Goal: Task Accomplishment & Management: Manage account settings

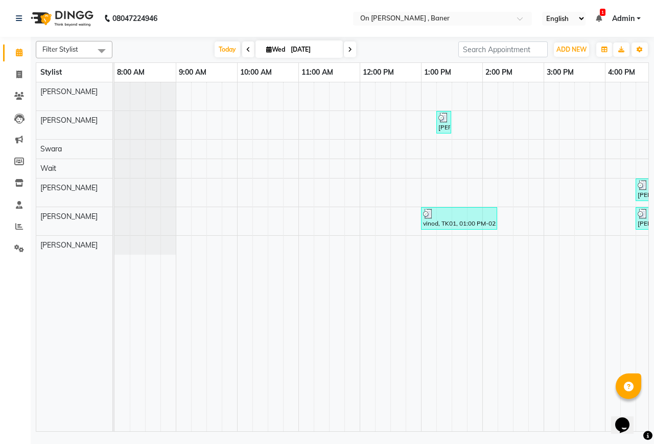
scroll to position [0, 386]
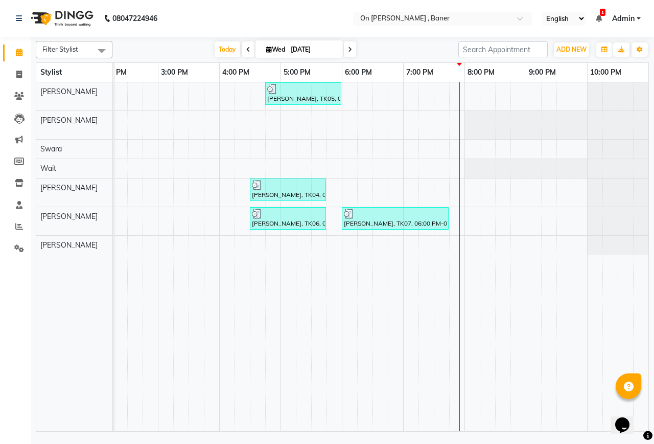
click at [468, 94] on div "[PERSON_NAME], TK05, 04:45 PM-06:00 PM, Massage -Swedish Massage (60 Min) [PERS…" at bounding box center [189, 256] width 920 height 349
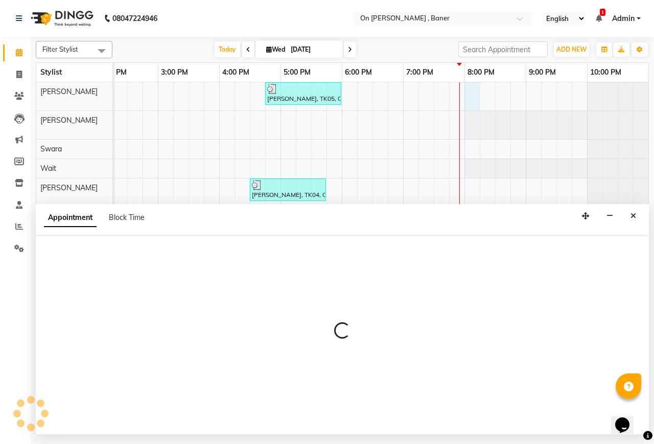
select select "25558"
select select "1200"
select select "tentative"
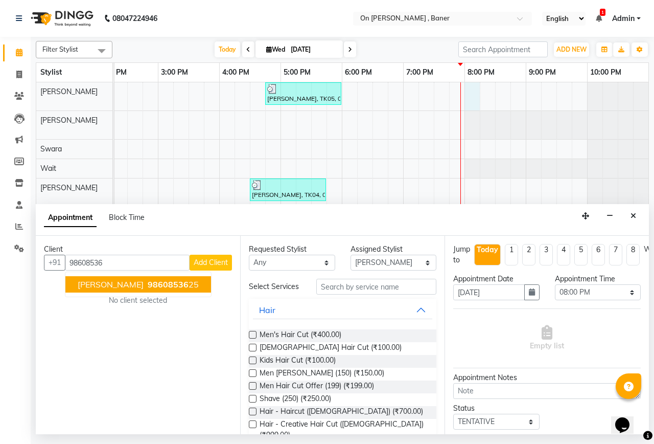
click at [162, 288] on span "98608536" at bounding box center [168, 284] width 41 height 10
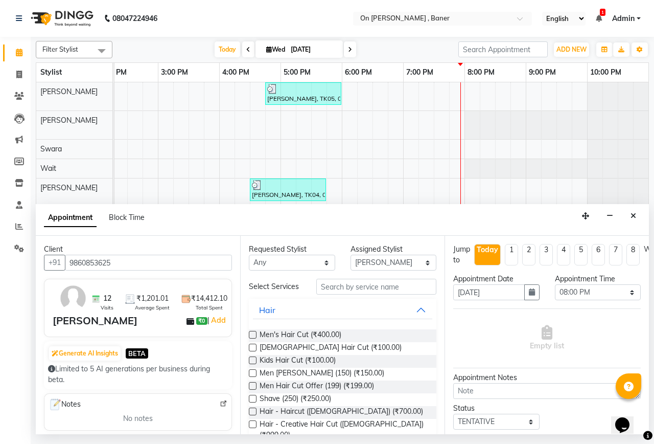
scroll to position [102, 0]
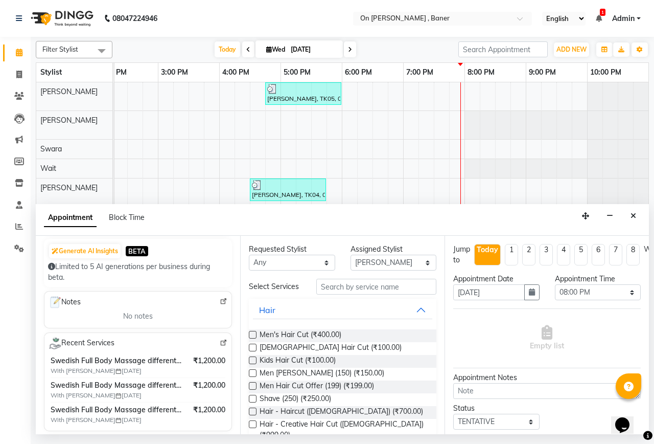
type input "9860853625"
click at [363, 294] on input "text" at bounding box center [376, 287] width 120 height 16
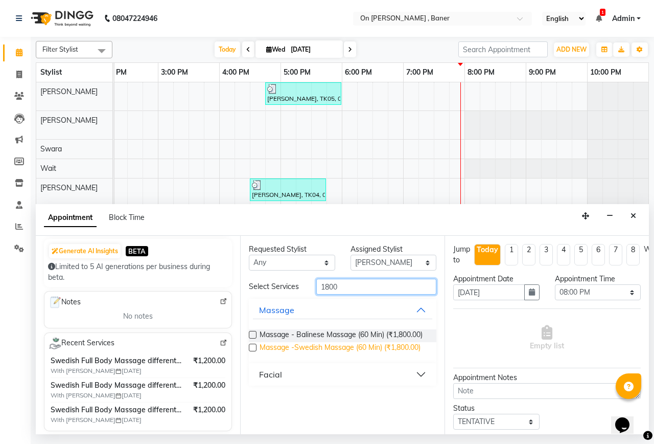
type input "1800"
click at [357, 350] on span "Massage -Swedish Massage (60 Min) (₹1,800.00)" at bounding box center [340, 348] width 161 height 13
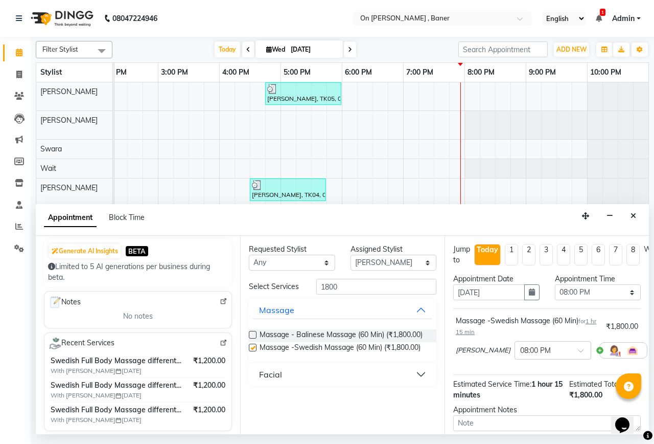
checkbox input "false"
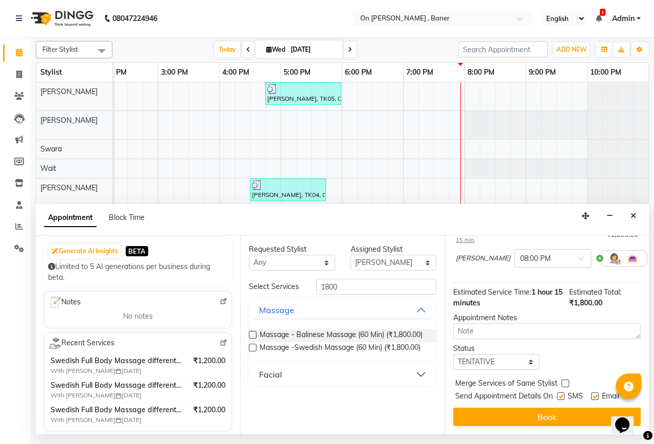
click at [565, 379] on label at bounding box center [566, 383] width 8 height 8
click at [565, 381] on input "checkbox" at bounding box center [565, 384] width 7 height 7
checkbox input "true"
click at [562, 392] on label at bounding box center [561, 396] width 8 height 8
click at [562, 394] on input "checkbox" at bounding box center [560, 397] width 7 height 7
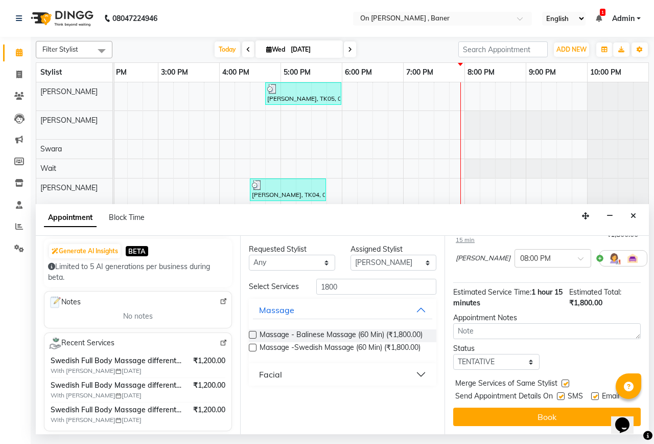
checkbox input "false"
click at [498, 354] on select "Select TENTATIVE CONFIRM CHECK-IN UPCOMING" at bounding box center [496, 362] width 86 height 16
select select "confirm booking"
click at [453, 354] on select "Select TENTATIVE CONFIRM CHECK-IN UPCOMING" at bounding box center [496, 362] width 86 height 16
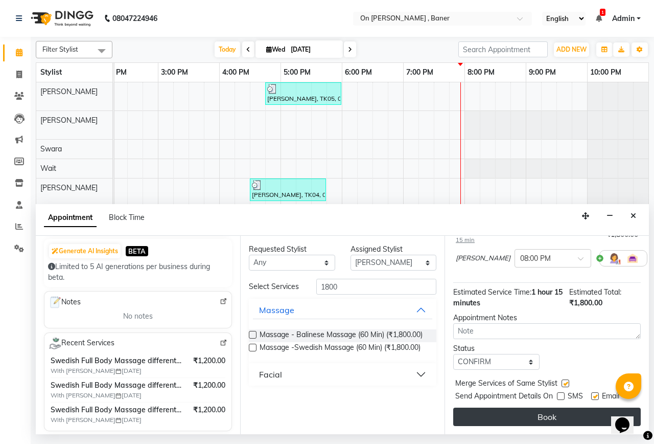
click at [525, 409] on button "Book" at bounding box center [547, 416] width 188 height 18
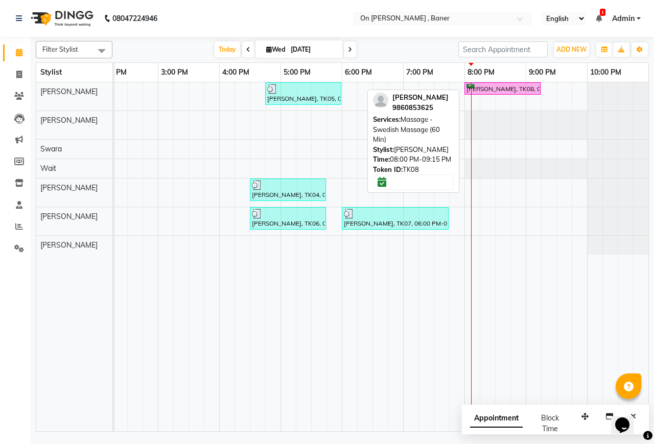
click at [493, 93] on div "[PERSON_NAME], TK08, 08:00 PM-09:15 PM, Massage -Swedish Massage (60 Min)" at bounding box center [503, 89] width 74 height 10
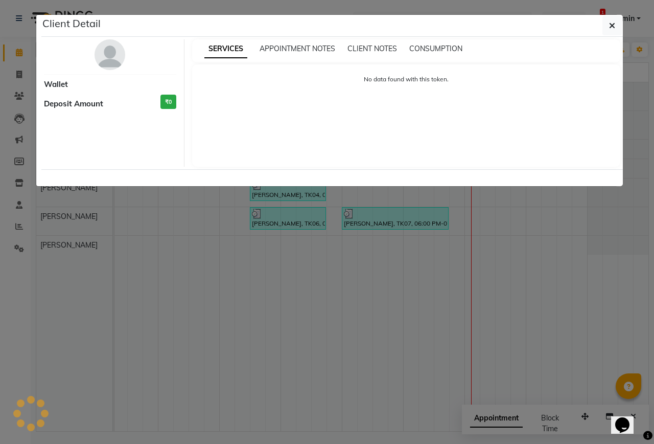
select select "6"
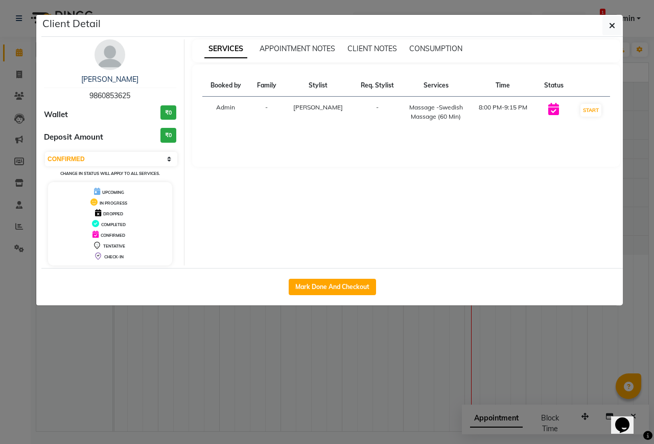
click at [116, 56] on img at bounding box center [110, 54] width 31 height 31
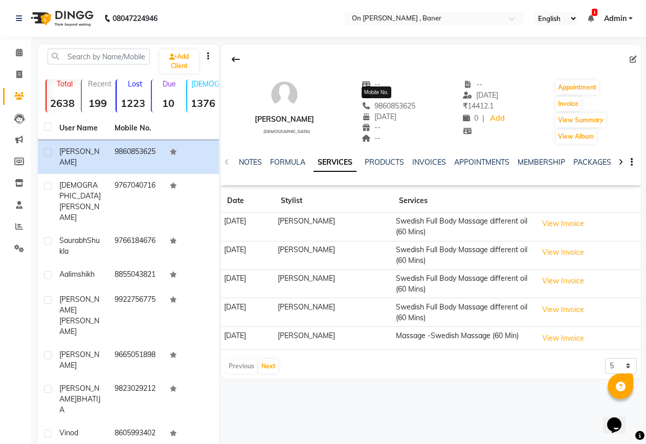
click at [383, 103] on span "9860853625" at bounding box center [388, 105] width 54 height 9
copy span "9860853625"
click at [20, 56] on span at bounding box center [19, 53] width 18 height 12
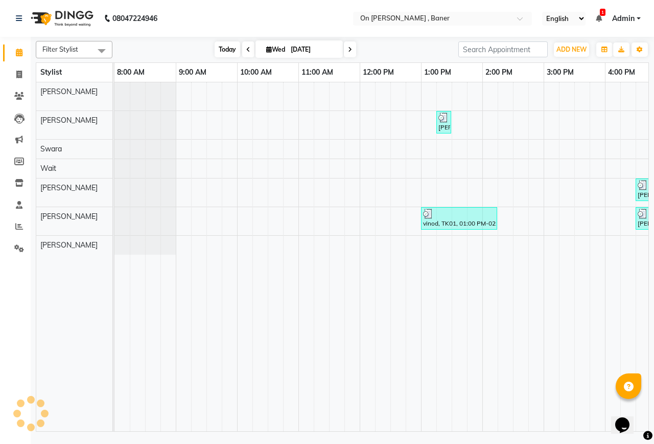
click at [219, 51] on span "Today" at bounding box center [228, 49] width 26 height 16
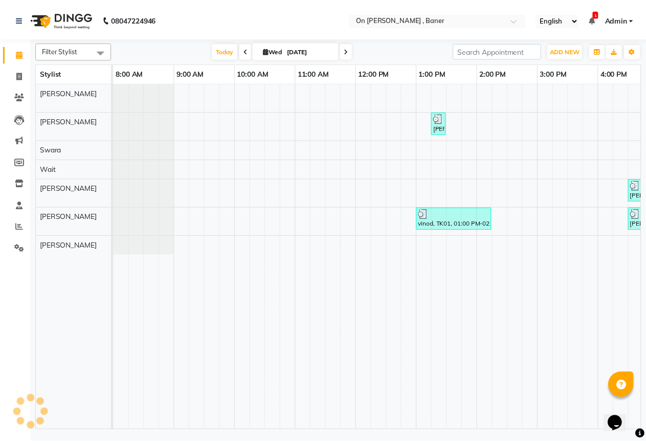
scroll to position [0, 386]
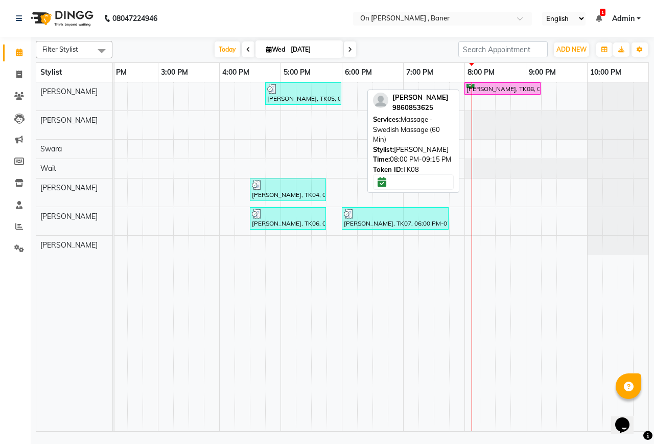
click at [487, 90] on div "[PERSON_NAME], TK08, 08:00 PM-09:15 PM, Massage -Swedish Massage (60 Min)" at bounding box center [503, 89] width 74 height 10
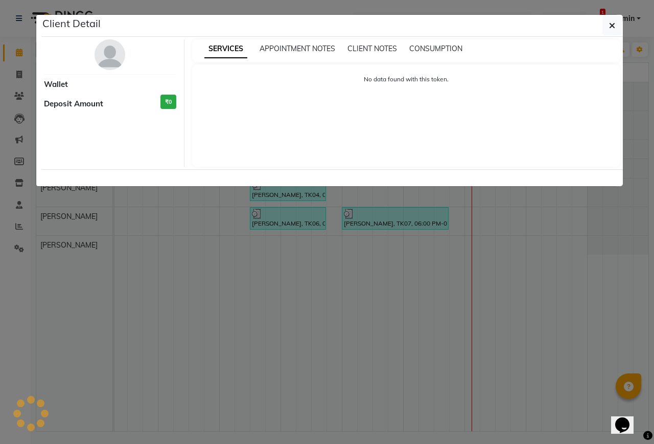
select select "6"
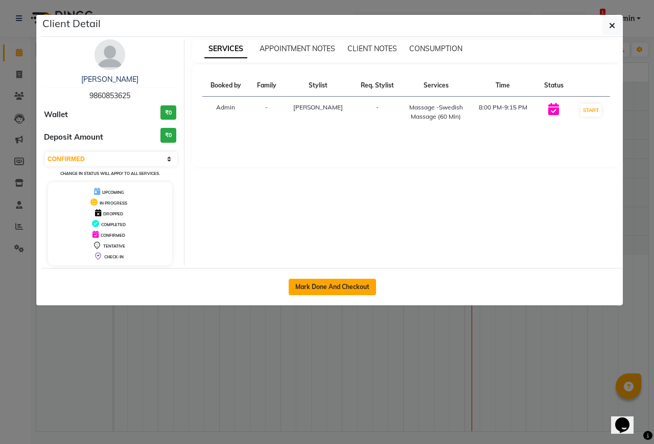
click at [356, 281] on button "Mark Done And Checkout" at bounding box center [332, 287] width 87 height 16
select select "service"
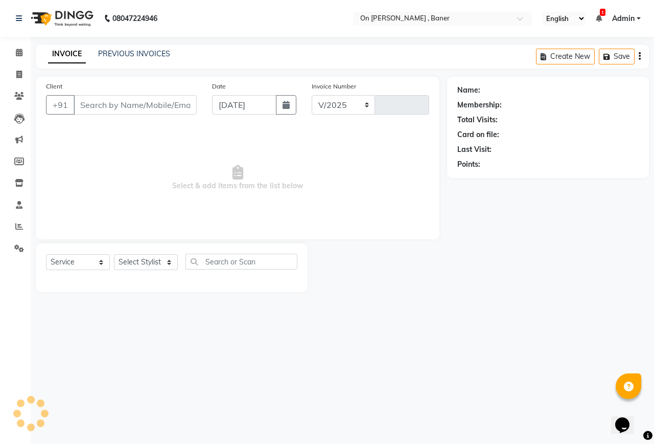
select select "632"
type input "0827"
type input "9860853625"
select select "25558"
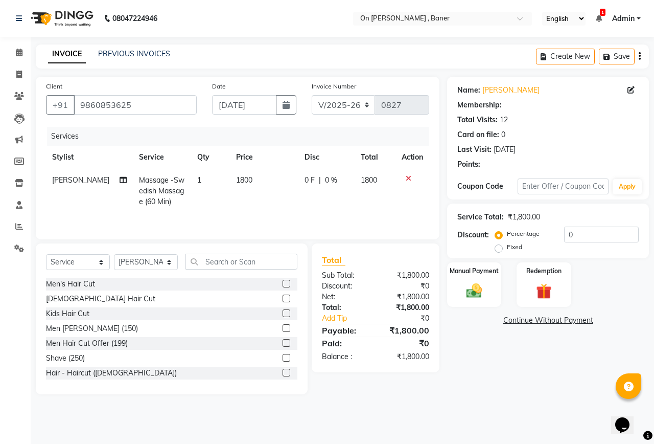
click at [299, 198] on td "0 F | 0 %" at bounding box center [327, 191] width 56 height 44
select select "25558"
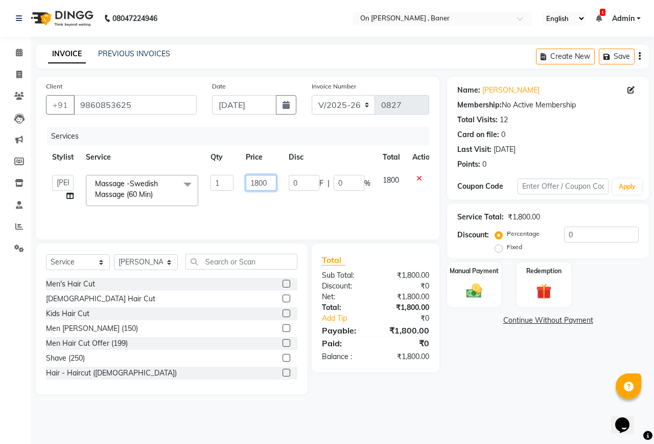
click at [255, 179] on input "1800" at bounding box center [261, 183] width 31 height 16
type input "1200"
click at [438, 356] on div "Total Sub Total: ₹1,800.00 Discount: ₹0 Net: ₹1,800.00 Total: ₹1,800.00 Add Tip…" at bounding box center [376, 307] width 128 height 129
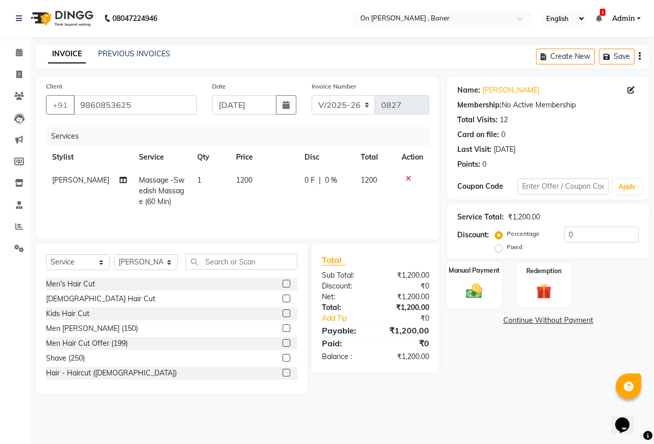
click at [465, 283] on img at bounding box center [474, 290] width 27 height 19
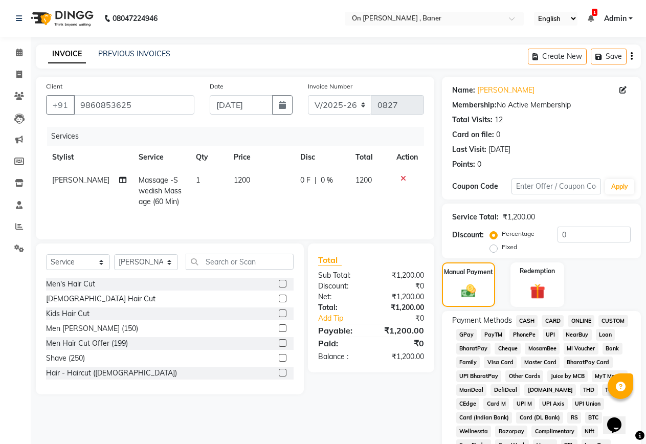
click at [551, 323] on span "CARD" at bounding box center [552, 321] width 22 height 12
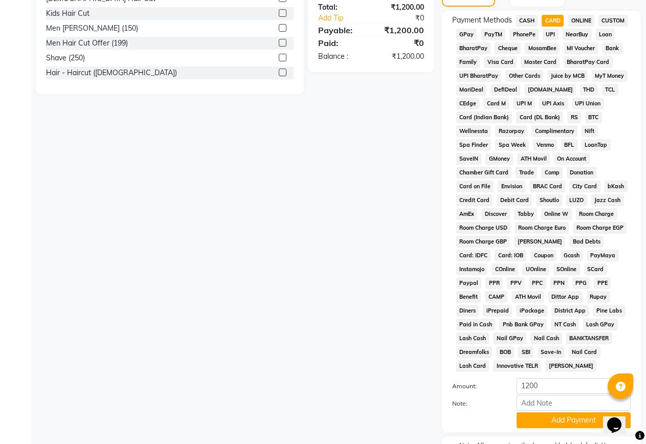
scroll to position [363, 0]
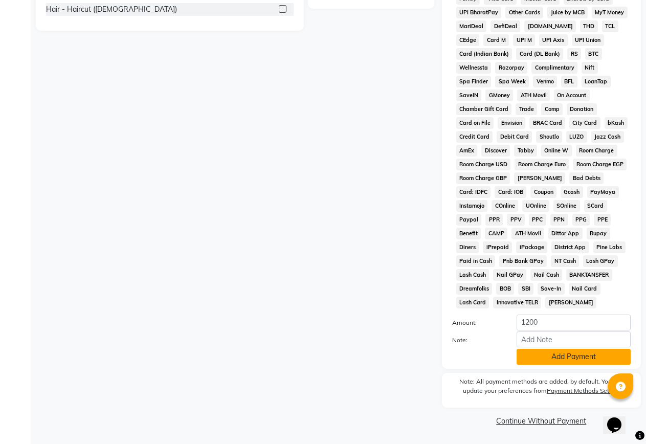
click at [538, 356] on button "Add Payment" at bounding box center [573, 357] width 114 height 16
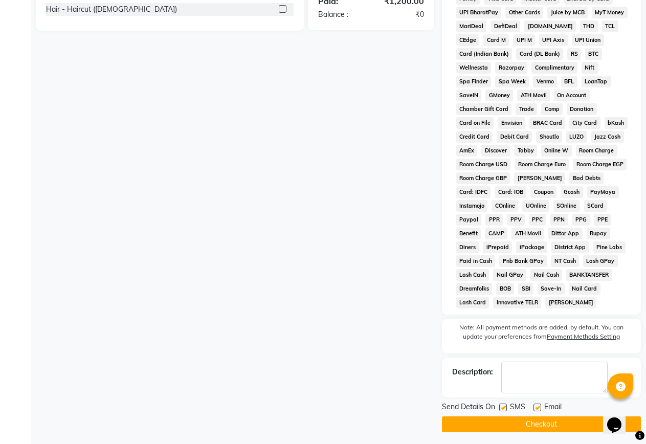
click at [502, 408] on label at bounding box center [503, 407] width 8 height 8
click at [502, 408] on input "checkbox" at bounding box center [502, 407] width 7 height 7
checkbox input "false"
click at [530, 424] on button "Checkout" at bounding box center [541, 424] width 199 height 16
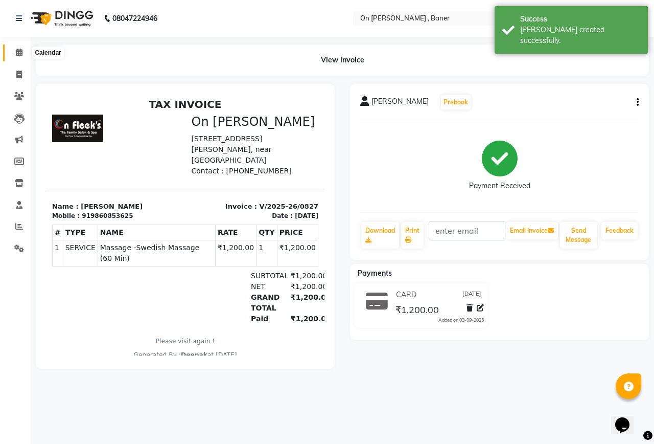
click at [15, 50] on span at bounding box center [19, 53] width 18 height 12
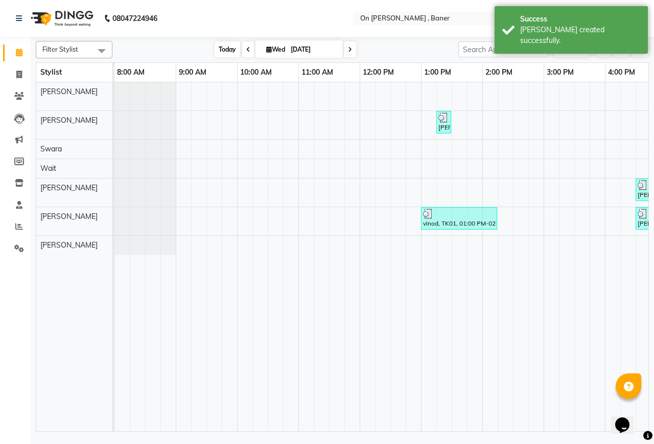
click at [225, 50] on span "Today" at bounding box center [228, 49] width 26 height 16
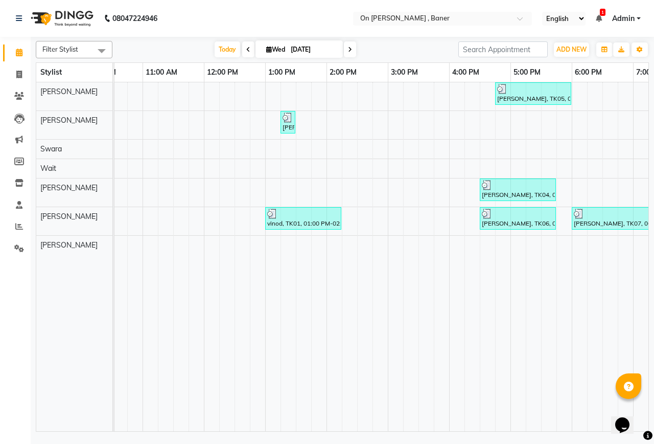
scroll to position [0, 230]
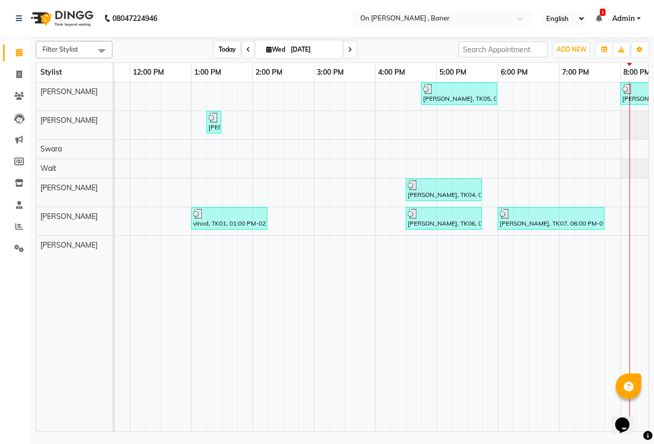
click at [223, 48] on span "Today" at bounding box center [228, 49] width 26 height 16
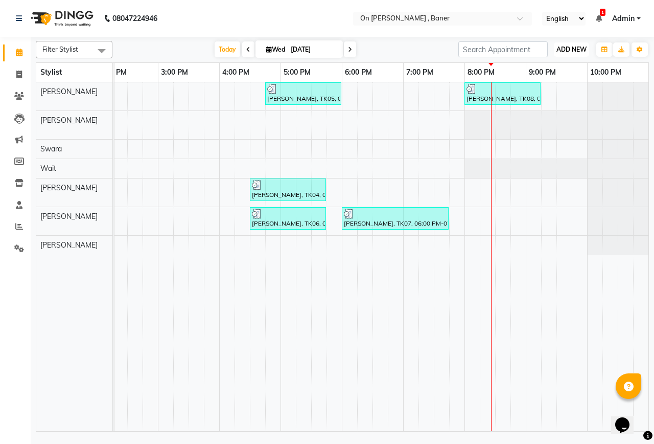
click at [564, 55] on button "ADD NEW Toggle Dropdown" at bounding box center [571, 49] width 35 height 14
click at [548, 97] on link "Add Expense" at bounding box center [548, 95] width 81 height 13
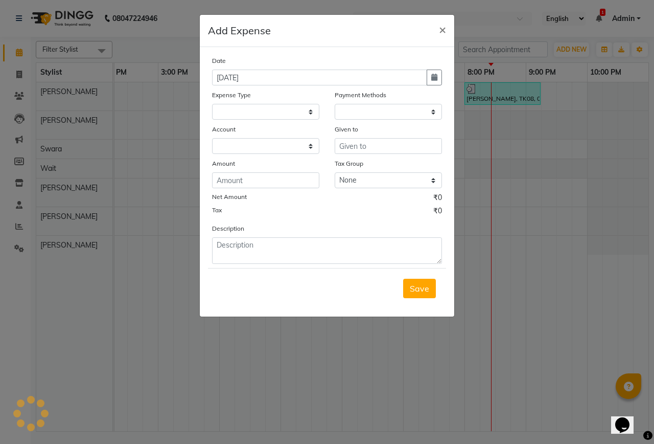
select select
select select "1"
select select "2451"
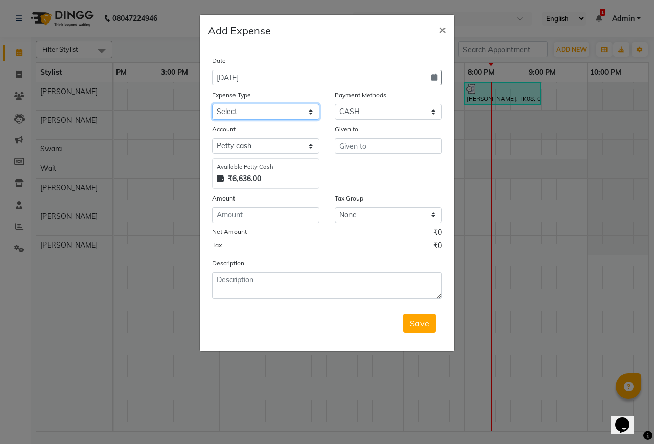
click at [260, 116] on select "Select Advance Salary Bank charges Car maintenance Cash transfer to bank Cash t…" at bounding box center [265, 112] width 107 height 16
select select "10"
click at [212, 104] on select "Select Advance Salary Bank charges Car maintenance Cash transfer to bank Cash t…" at bounding box center [265, 112] width 107 height 16
click at [375, 142] on input "text" at bounding box center [388, 146] width 107 height 16
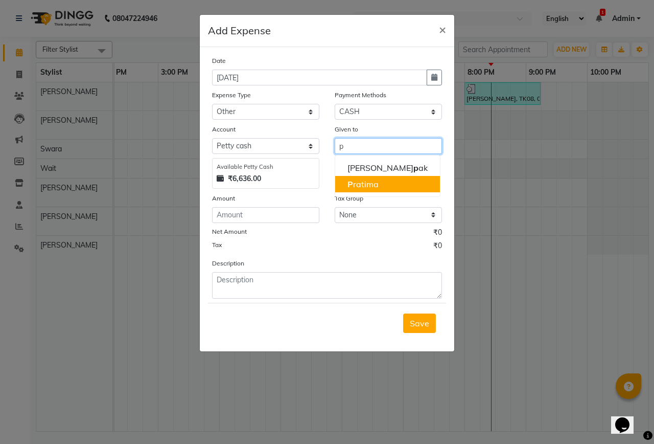
click at [373, 181] on ngb-highlight "P ratima" at bounding box center [363, 184] width 31 height 10
click at [375, 145] on input "[PERSON_NAME] tip" at bounding box center [388, 146] width 107 height 16
type input "[PERSON_NAME] tip"
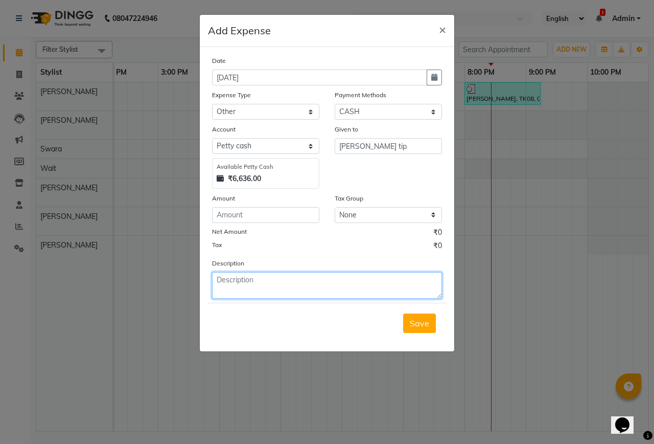
drag, startPoint x: 375, startPoint y: 145, endPoint x: 253, endPoint y: 283, distance: 183.9
click at [253, 283] on textarea at bounding box center [327, 285] width 230 height 27
paste textarea "9860853625"
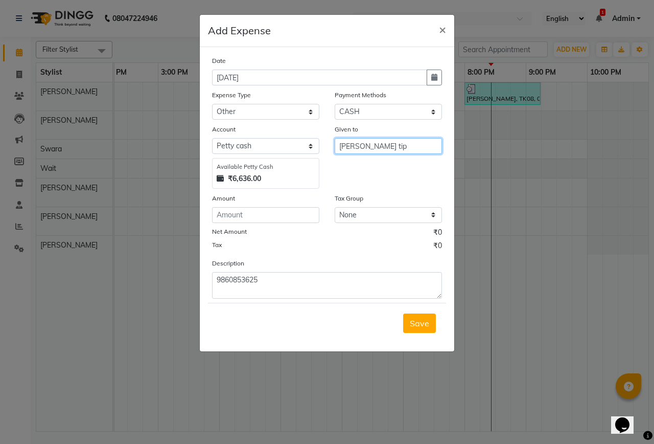
click at [352, 148] on input "[PERSON_NAME] tip" at bounding box center [388, 146] width 107 height 16
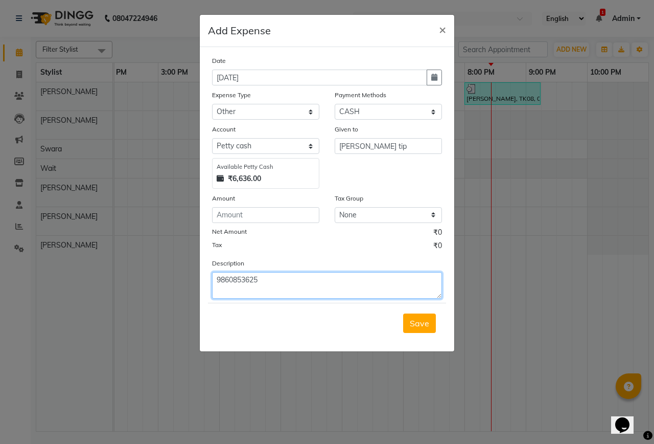
click at [248, 281] on textarea "9860853625" at bounding box center [327, 285] width 230 height 27
paste textarea "[PERSON_NAME] tip"
type textarea "[PERSON_NAME] tip"
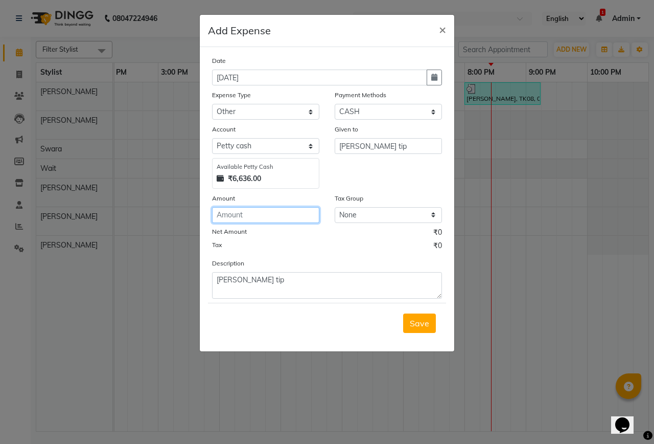
click at [245, 217] on input "number" at bounding box center [265, 215] width 107 height 16
type input "200"
click at [412, 319] on span "Save" at bounding box center [419, 323] width 19 height 10
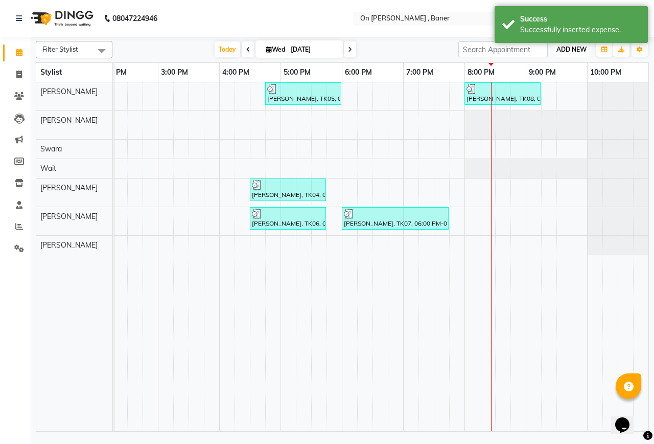
click at [560, 50] on span "ADD NEW" at bounding box center [572, 49] width 30 height 8
click at [546, 99] on link "Add Expense" at bounding box center [548, 95] width 81 height 13
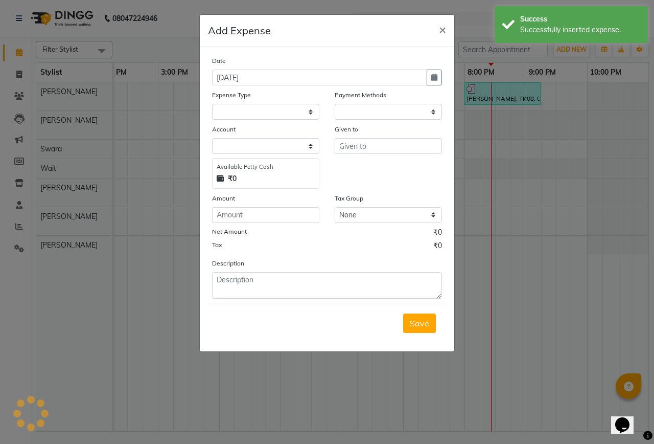
select select "1"
select select "2451"
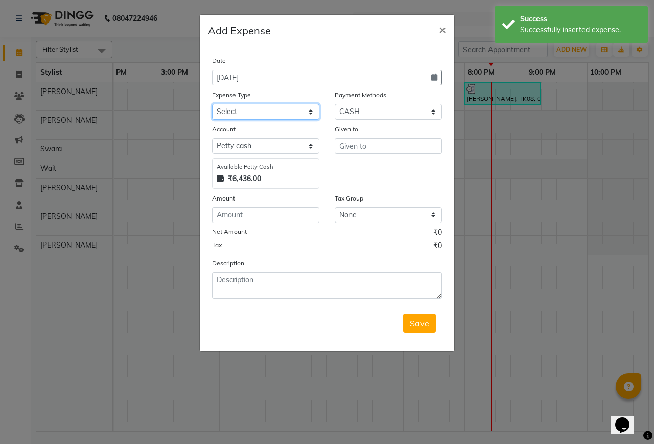
click at [254, 117] on select "Select Advance Salary Bank charges Car maintenance Cash transfer to bank Cash t…" at bounding box center [265, 112] width 107 height 16
select select "5"
click at [212, 104] on select "Select Advance Salary Bank charges Car maintenance Cash transfer to bank Cash t…" at bounding box center [265, 112] width 107 height 16
click at [409, 150] on input "text" at bounding box center [388, 146] width 107 height 16
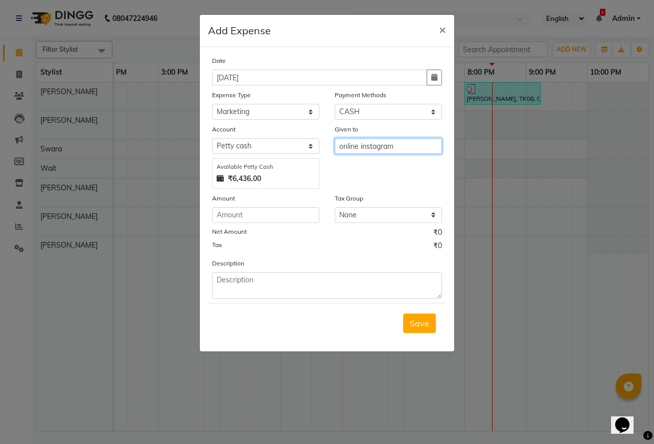
click at [382, 145] on input "online instagram" at bounding box center [388, 146] width 107 height 16
click at [367, 147] on input "online Instagram" at bounding box center [388, 146] width 107 height 16
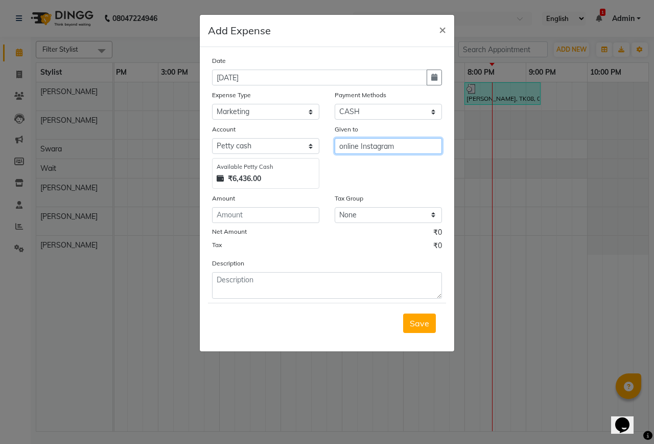
type input "online Instagram"
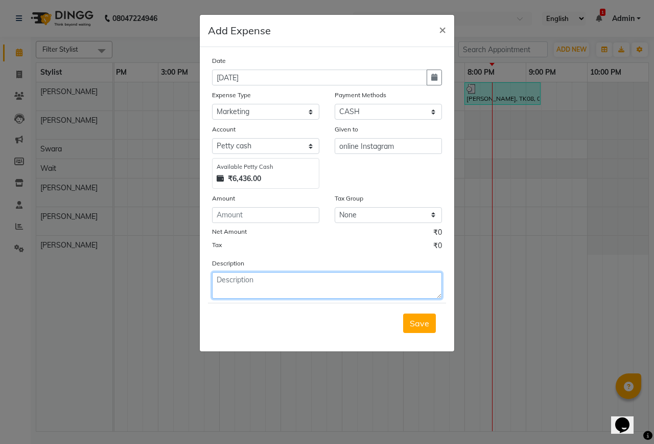
click at [280, 287] on textarea at bounding box center [327, 285] width 230 height 27
paste textarea "online Instagram"
type textarea "online Instagram"
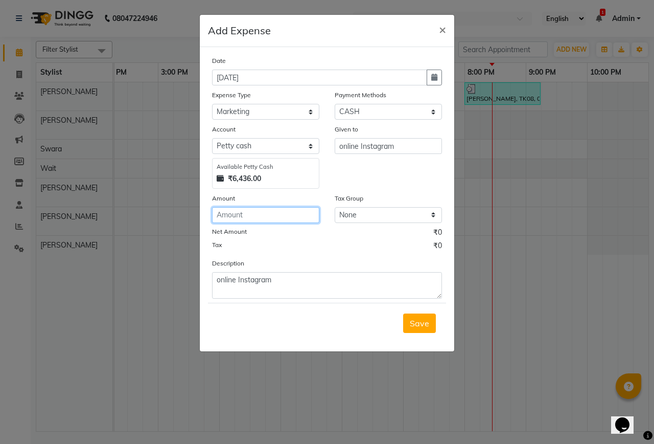
click at [274, 217] on input "number" at bounding box center [265, 215] width 107 height 16
type input "2000"
click at [430, 325] on button "Save" at bounding box center [419, 322] width 33 height 19
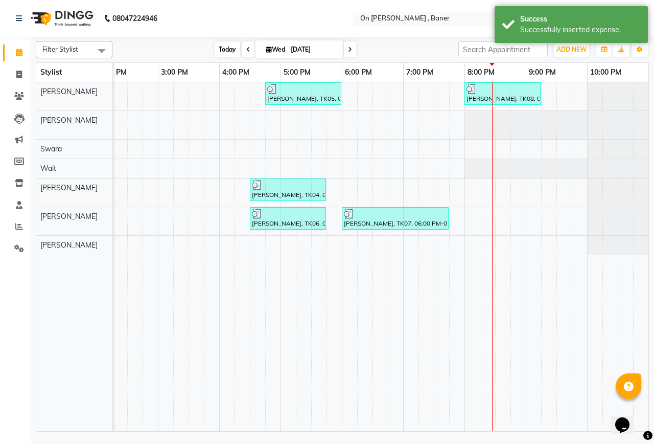
click at [219, 53] on span "Today" at bounding box center [228, 49] width 26 height 16
